Goal: Information Seeking & Learning: Check status

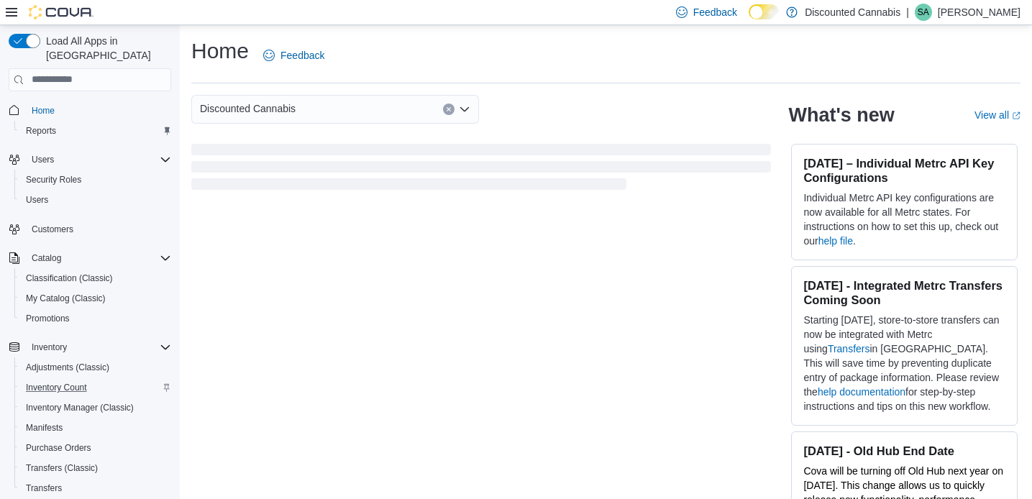
scroll to position [206, 0]
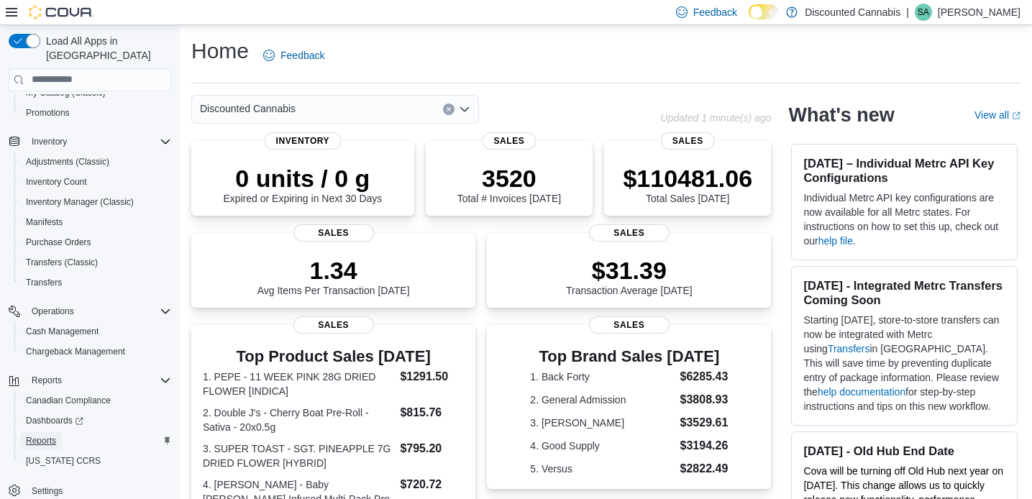
click at [45, 435] on span "Reports" at bounding box center [41, 441] width 30 height 12
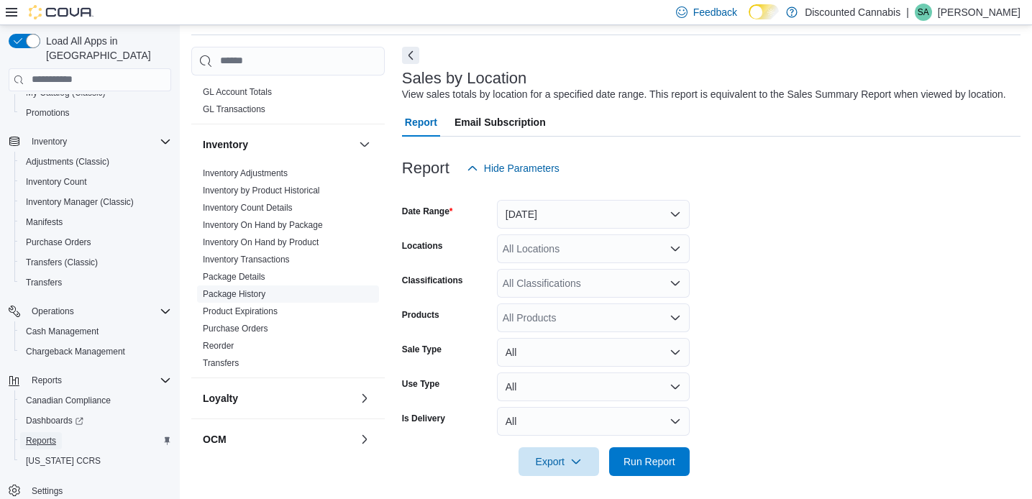
scroll to position [601, 0]
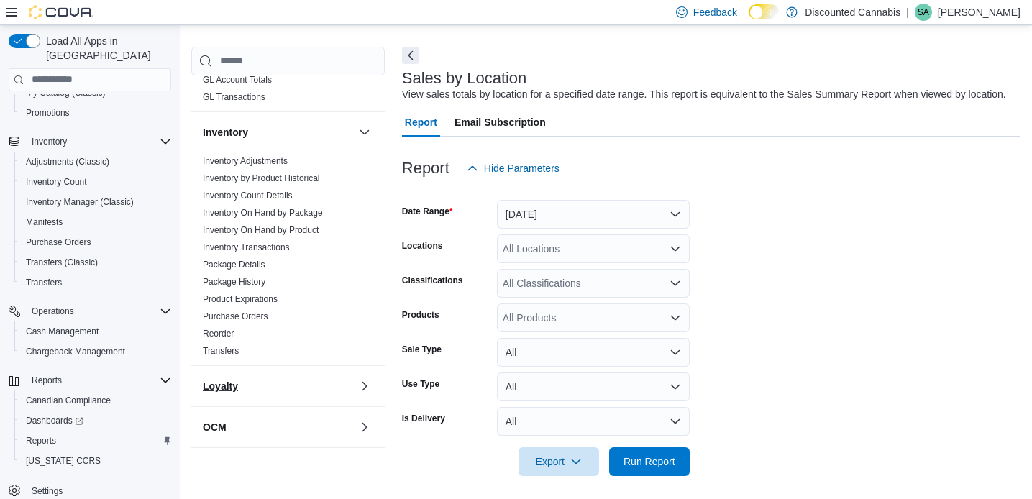
click at [255, 379] on button "Loyalty" at bounding box center [278, 386] width 150 height 14
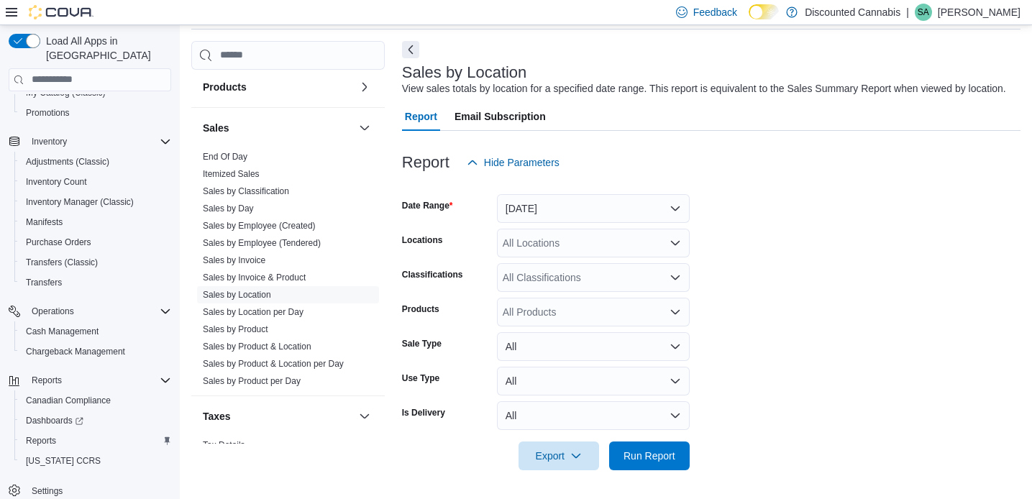
scroll to position [1083, 0]
click at [263, 321] on link "Sales by Product" at bounding box center [235, 326] width 65 height 10
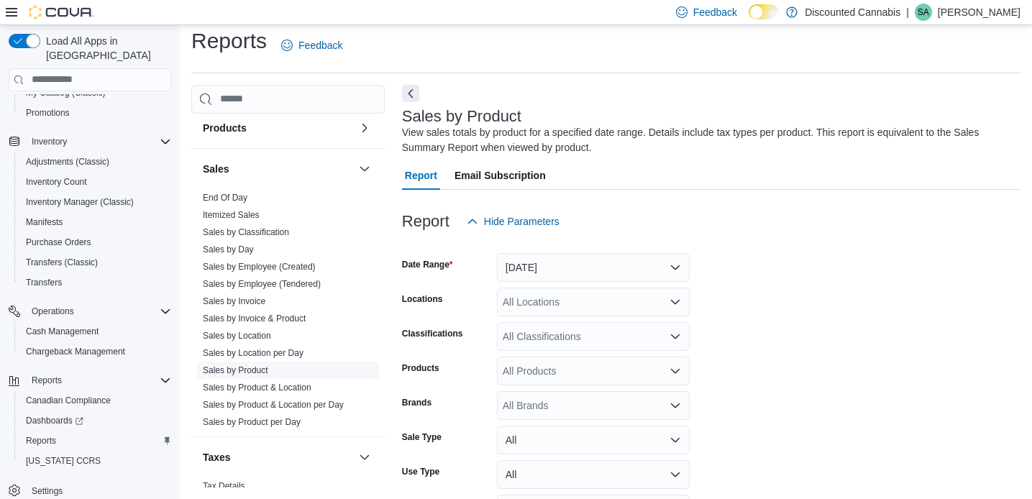
scroll to position [48, 0]
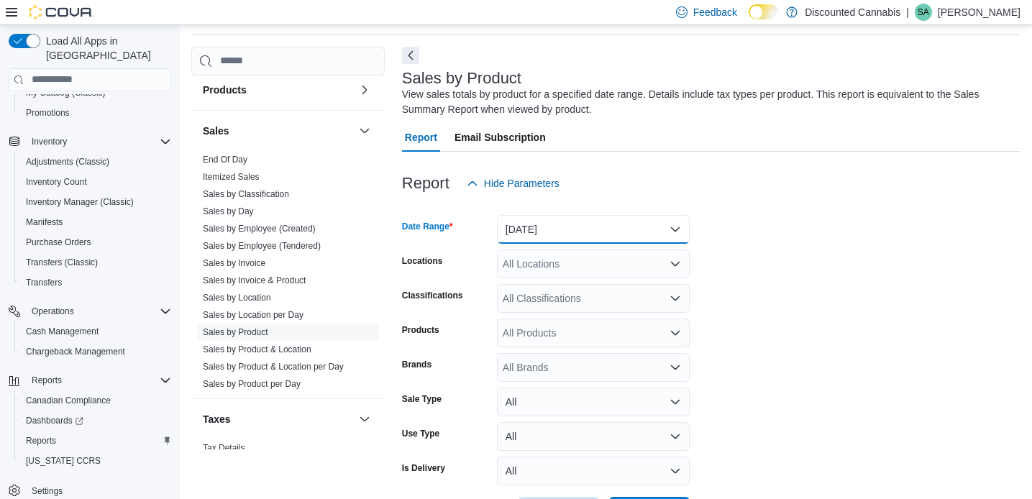
click at [621, 229] on button "Yesterday" at bounding box center [593, 229] width 193 height 29
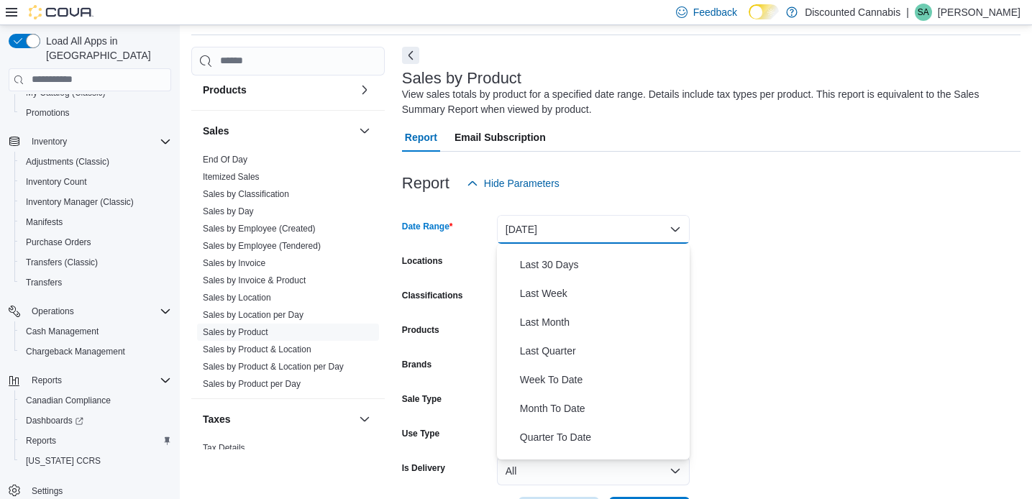
scroll to position [196, 0]
click at [556, 319] on span "Last Month" at bounding box center [602, 321] width 164 height 17
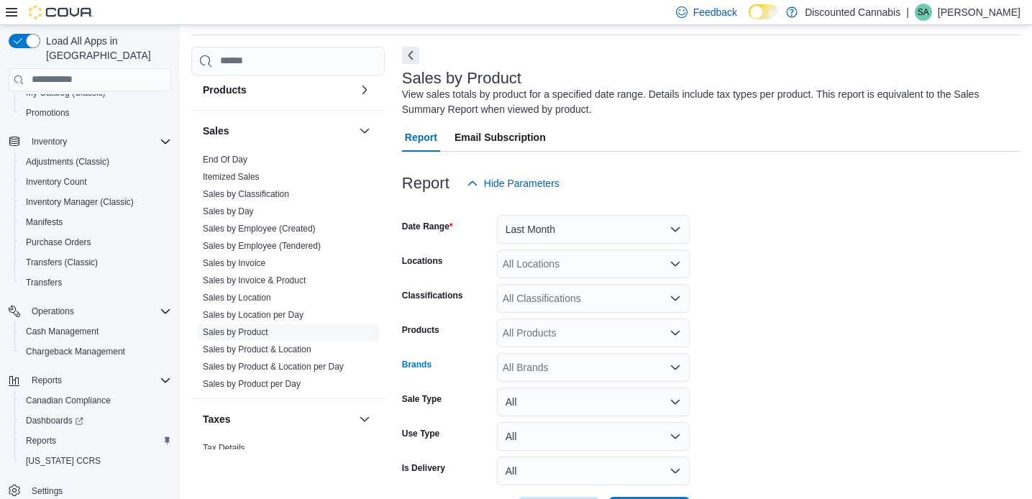
click at [531, 372] on div "All Brands" at bounding box center [593, 367] width 193 height 29
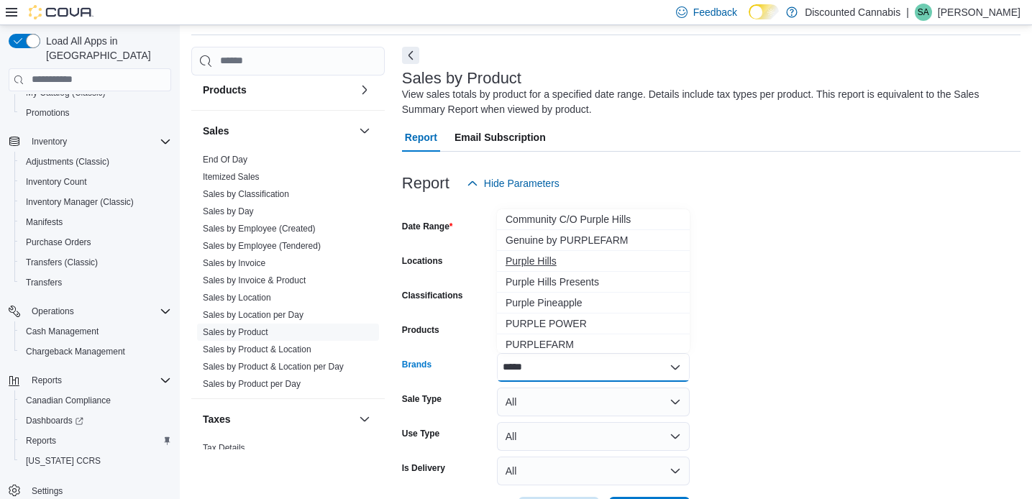
type input "*****"
click at [550, 263] on span "Purple Hills" at bounding box center [593, 261] width 175 height 14
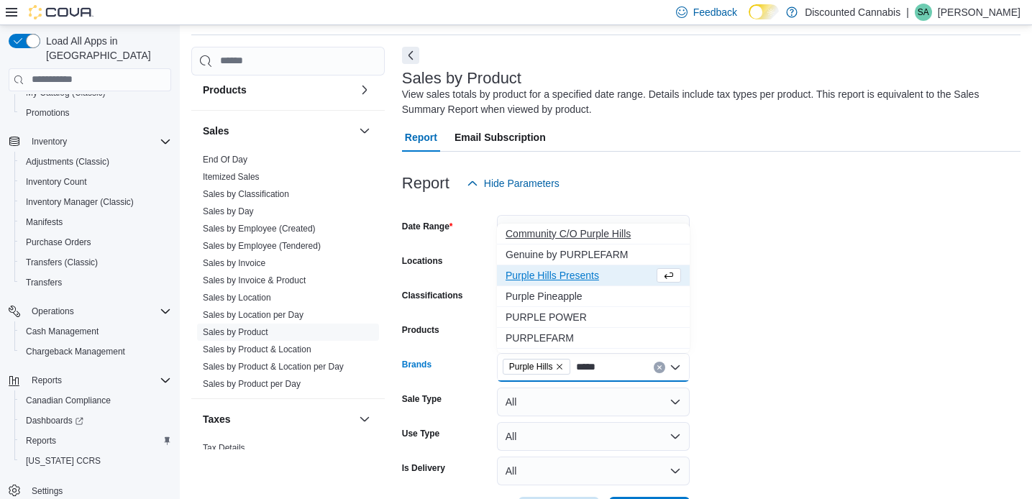
type input "*****"
click at [597, 232] on span "Community C/O Purple Hills" at bounding box center [593, 234] width 175 height 14
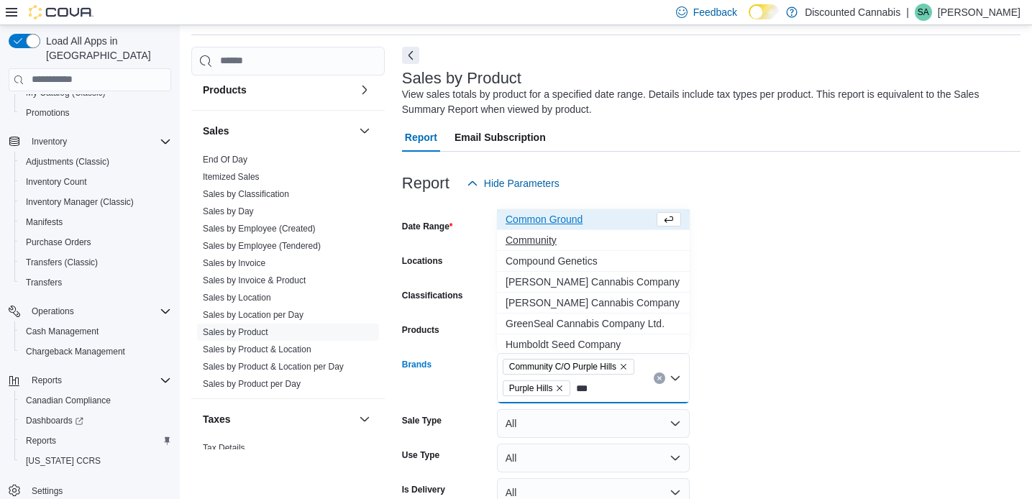
type input "***"
click at [555, 238] on span "Community" at bounding box center [593, 240] width 175 height 14
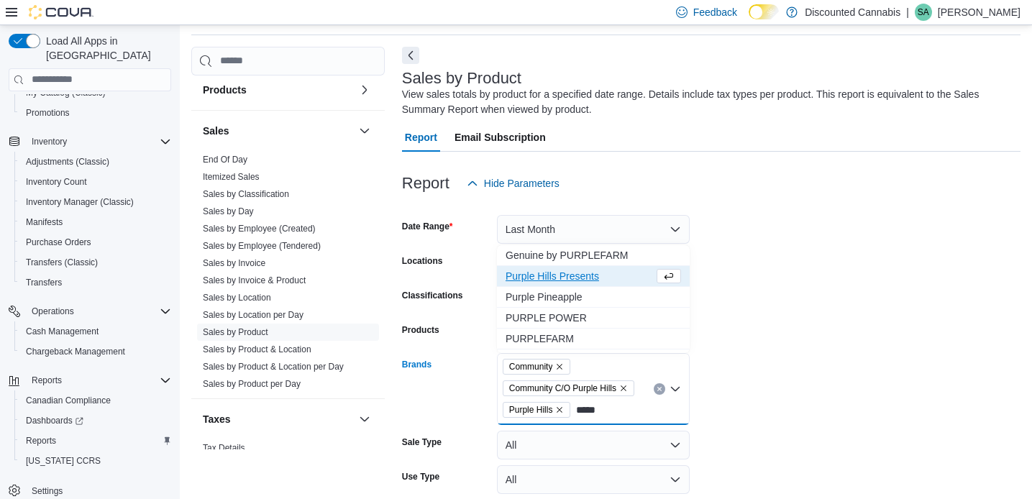
type input "*****"
click at [573, 278] on span "Purple Hills Presents" at bounding box center [580, 276] width 148 height 14
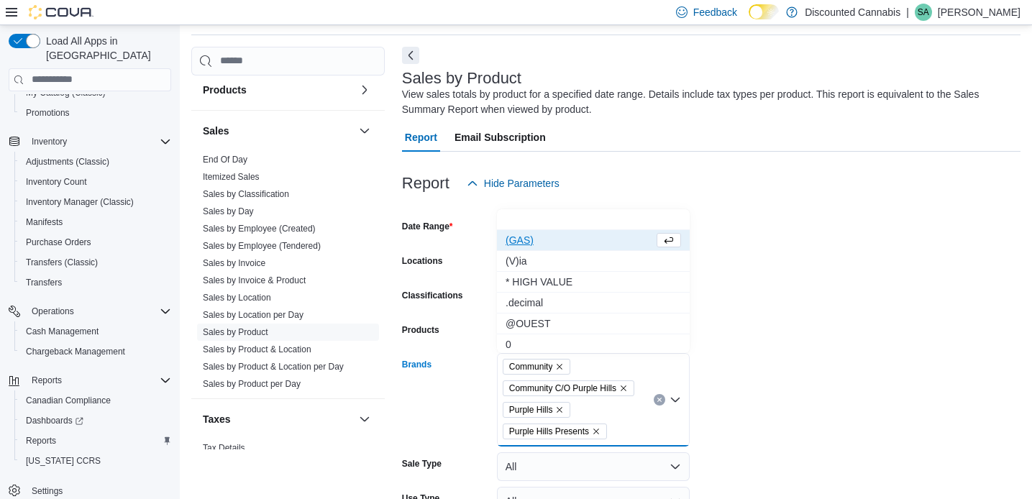
click at [802, 283] on form "Date Range Last Month Locations All Locations Classifications All Classificatio…" at bounding box center [711, 394] width 618 height 393
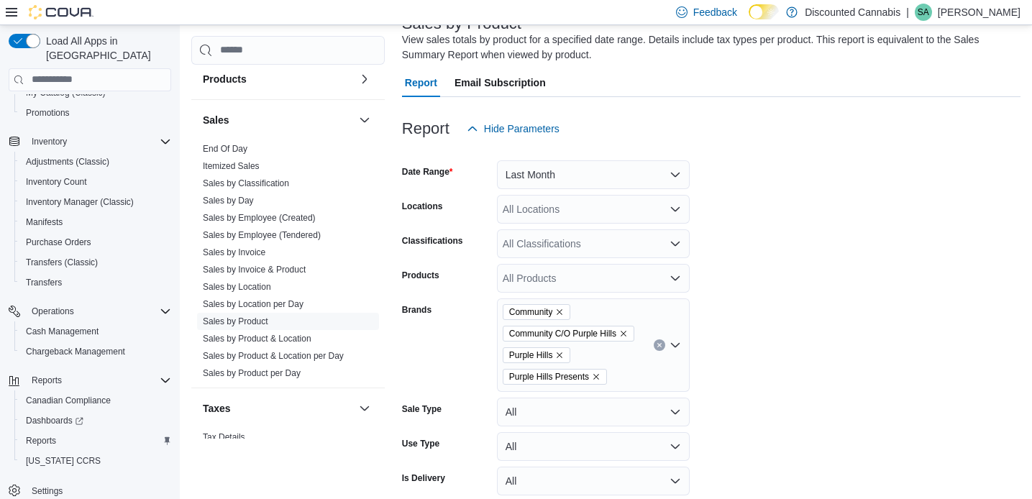
scroll to position [168, 0]
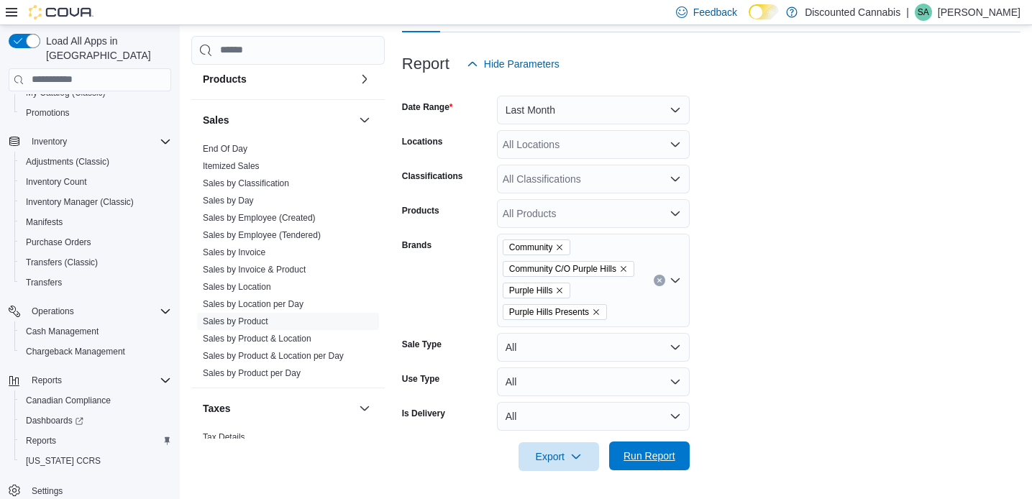
click at [642, 452] on span "Run Report" at bounding box center [650, 456] width 52 height 14
